Goal: Navigation & Orientation: Find specific page/section

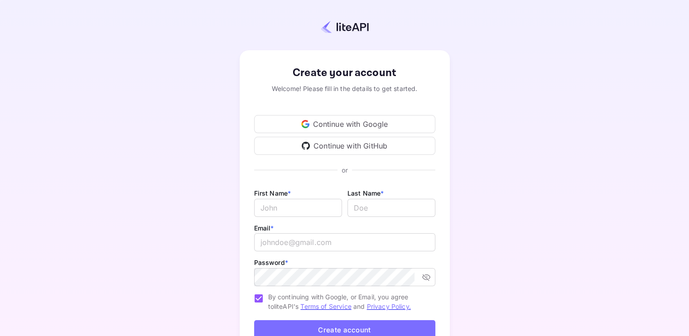
click at [393, 121] on div "Continue with Google" at bounding box center [344, 124] width 181 height 18
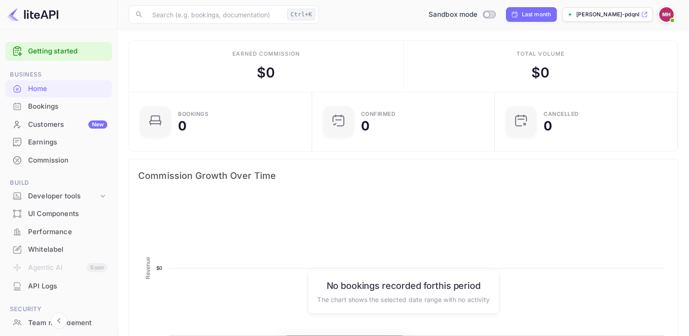
scroll to position [140, 170]
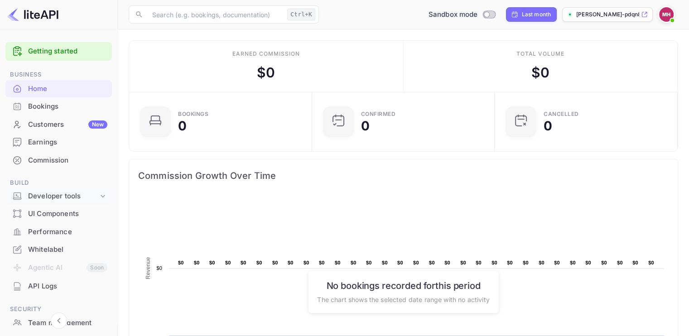
click at [95, 193] on div "Developer tools" at bounding box center [63, 196] width 70 height 10
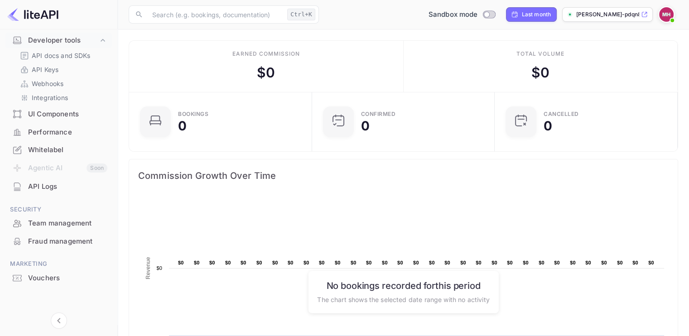
scroll to position [156, 0]
click at [71, 147] on div "Whitelabel" at bounding box center [67, 149] width 79 height 10
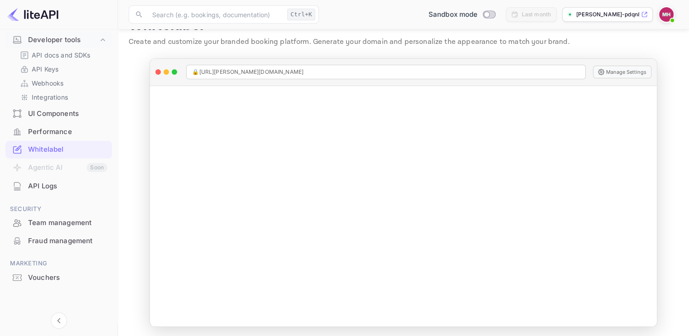
scroll to position [25, 0]
click at [67, 189] on div "API Logs" at bounding box center [67, 186] width 79 height 10
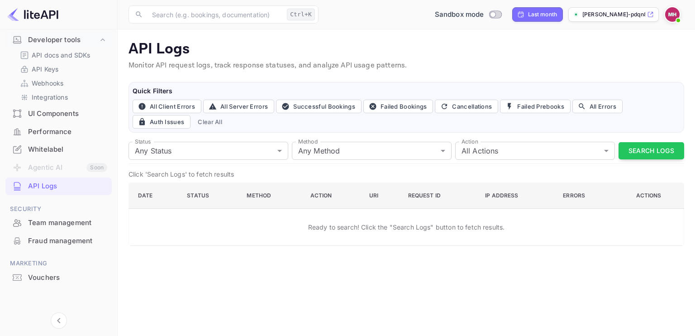
click at [53, 146] on div "Whitelabel" at bounding box center [67, 149] width 79 height 10
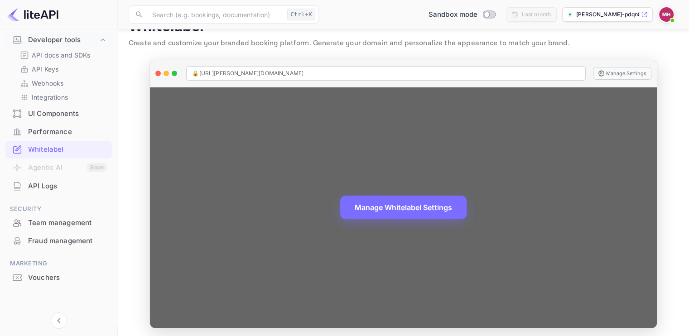
scroll to position [25, 0]
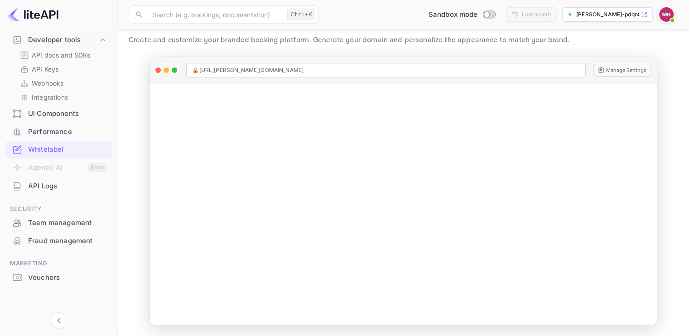
click at [375, 10] on div "Sandbox mode Last month michael-hamoen-pdqn8.n..." at bounding box center [499, 14] width 355 height 16
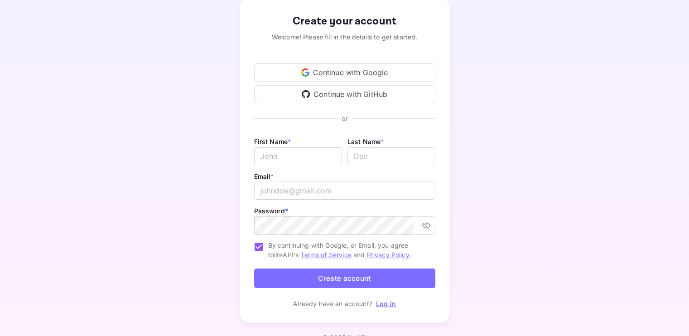
scroll to position [68, 0]
